Goal: Find specific page/section: Find specific page/section

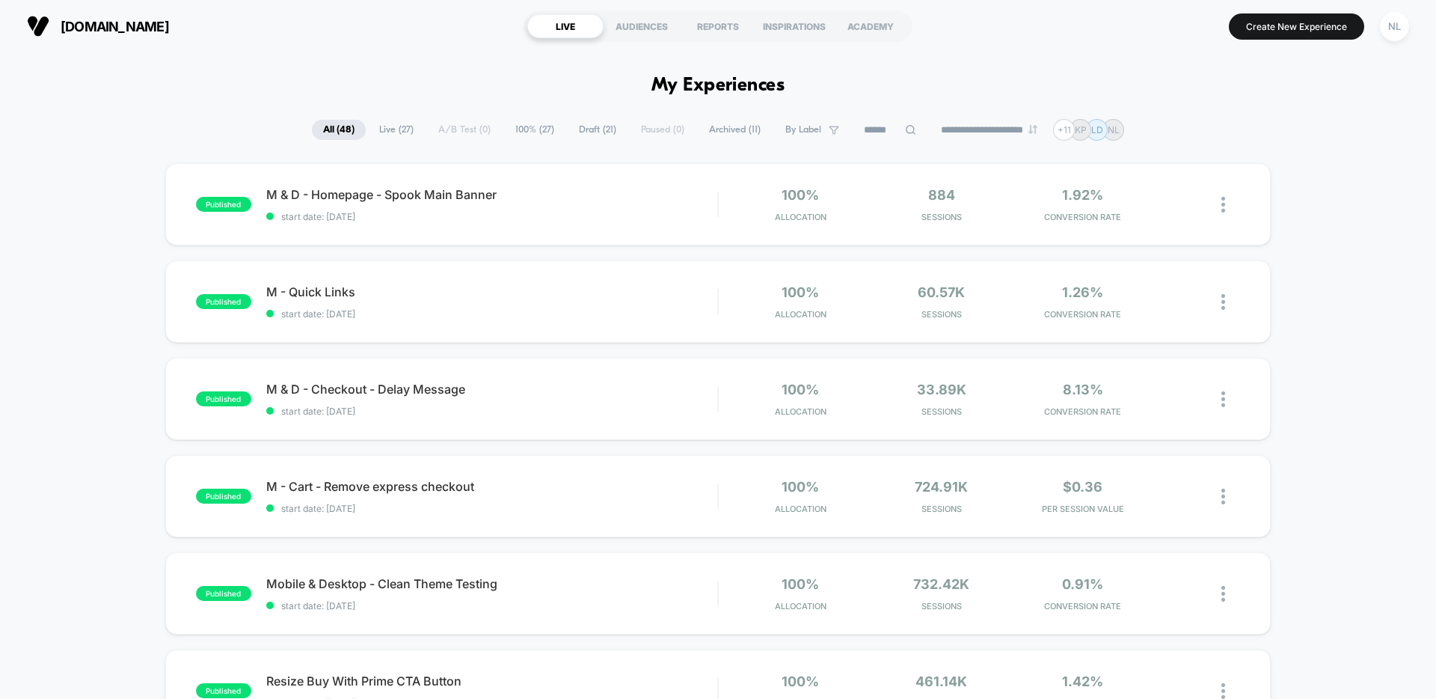
click at [396, 133] on span "Live ( 27 )" at bounding box center [396, 130] width 57 height 20
click at [318, 138] on span "All ( 48 )" at bounding box center [338, 130] width 53 height 20
click at [393, 135] on span "Live ( 27 )" at bounding box center [396, 130] width 57 height 20
click at [518, 224] on div "published M & D - Homepage - Spook Main Banner start date: [DATE] 100% Allocati…" at bounding box center [717, 204] width 1105 height 82
